Goal: Information Seeking & Learning: Learn about a topic

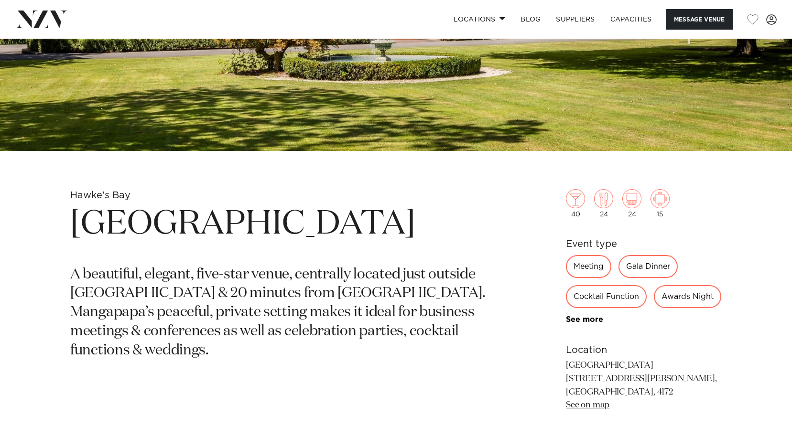
scroll to position [287, 0]
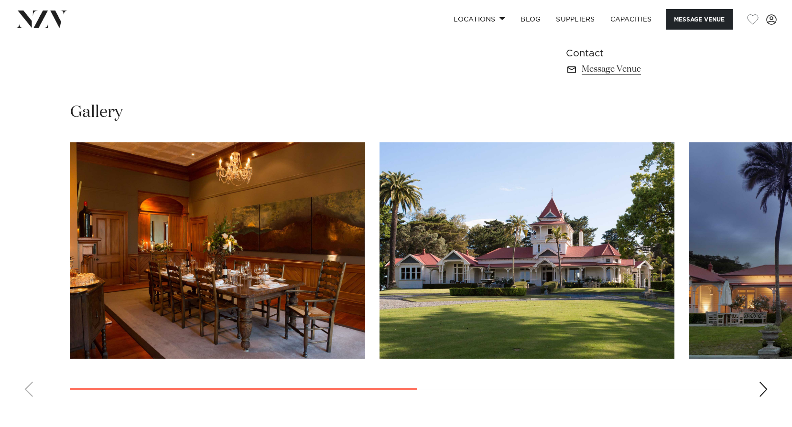
scroll to position [669, 0]
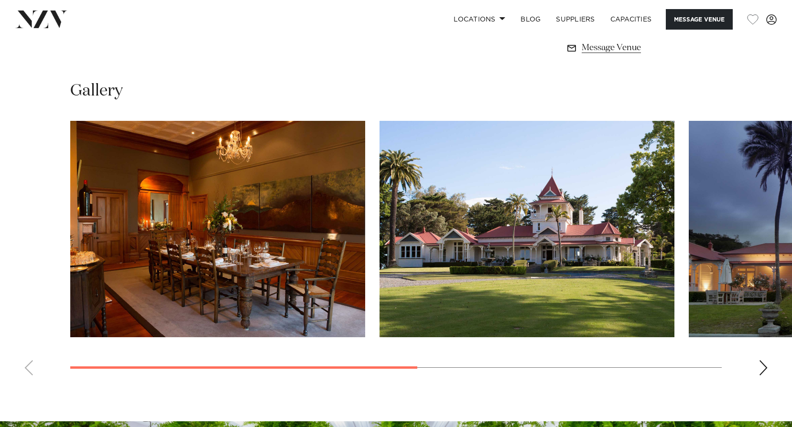
click at [594, 369] on div "Next slide" at bounding box center [764, 367] width 10 height 15
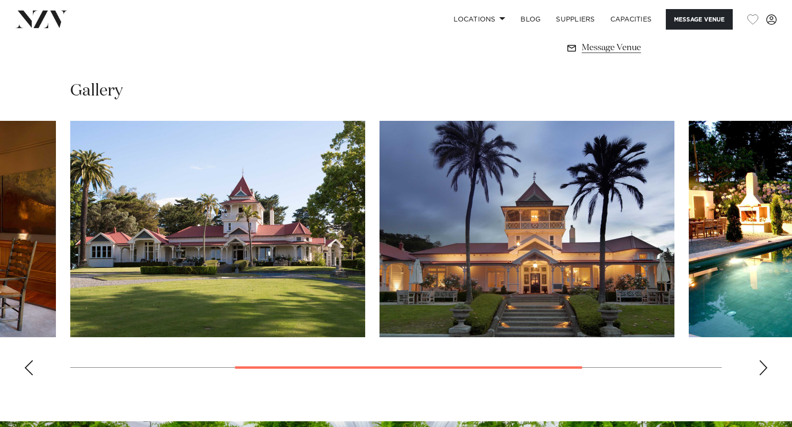
click at [594, 369] on div "Next slide" at bounding box center [764, 367] width 10 height 15
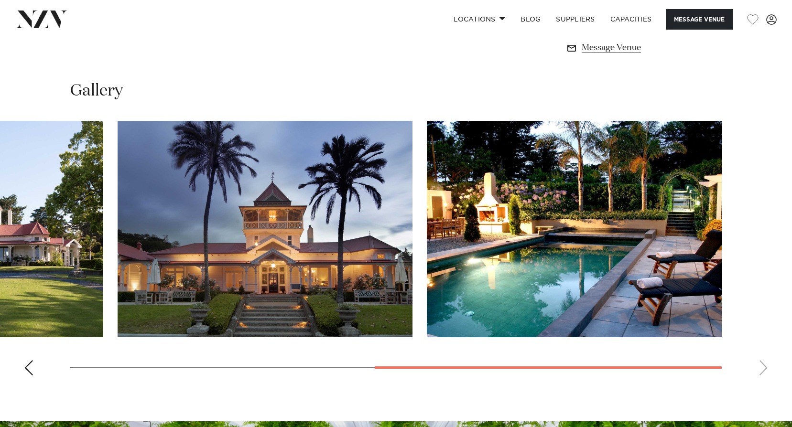
click at [594, 369] on swiper-container at bounding box center [396, 252] width 792 height 262
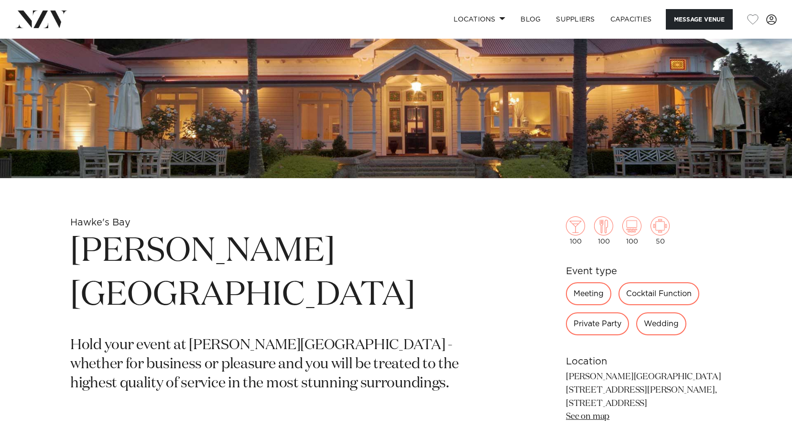
scroll to position [239, 0]
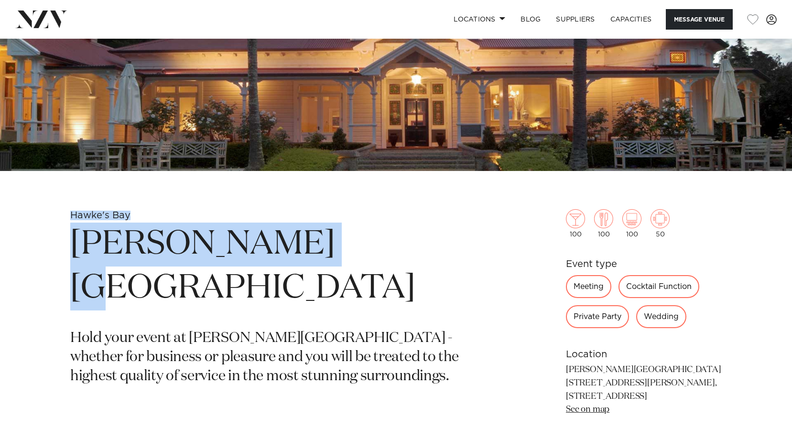
drag, startPoint x: 71, startPoint y: 214, endPoint x: 309, endPoint y: 255, distance: 241.5
click at [309, 255] on section "Hawke's [GEOGRAPHIC_DATA][PERSON_NAME] Hold your event at [PERSON_NAME][GEOGRAP…" at bounding box center [284, 352] width 428 height 287
drag, startPoint x: 309, startPoint y: 255, endPoint x: 301, endPoint y: 254, distance: 8.3
copy section "Hawke's [GEOGRAPHIC_DATA][PERSON_NAME]"
